Goal: Find specific page/section: Find specific page/section

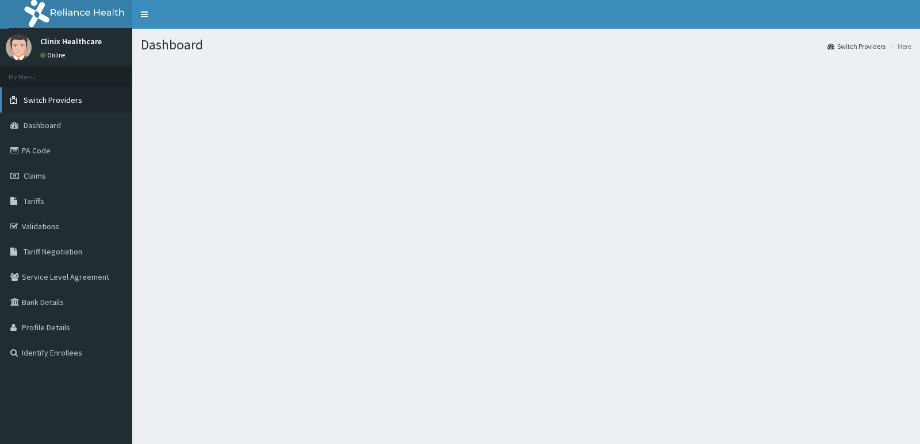
click at [67, 99] on span "Switch Providers" at bounding box center [53, 100] width 59 height 10
click at [63, 101] on span "Switch Providers" at bounding box center [53, 100] width 59 height 10
click at [64, 101] on span "Switch Providers" at bounding box center [53, 100] width 59 height 10
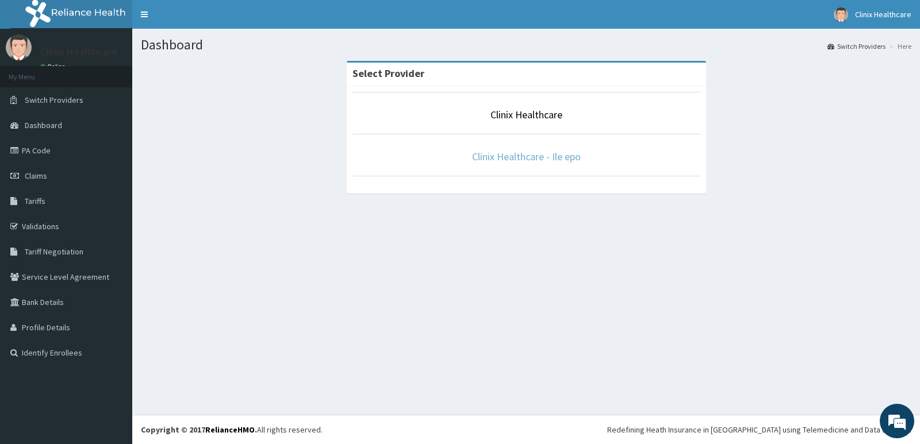
click at [539, 157] on link "Clinix Healthcare - Ile epo" at bounding box center [526, 156] width 109 height 13
